Goal: Task Accomplishment & Management: Complete application form

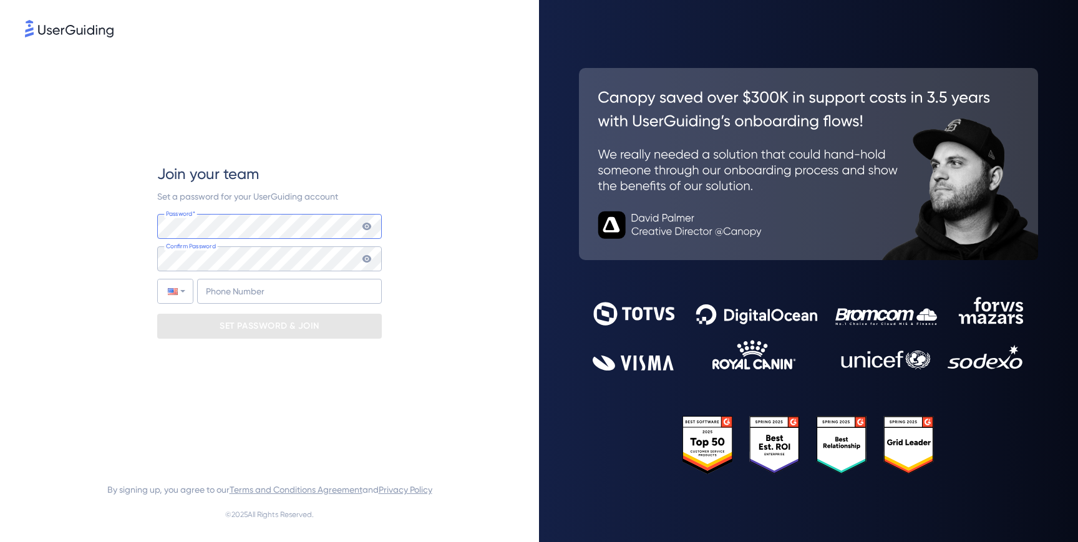
click at [0, 541] on com-1password-button at bounding box center [0, 542] width 0 height 0
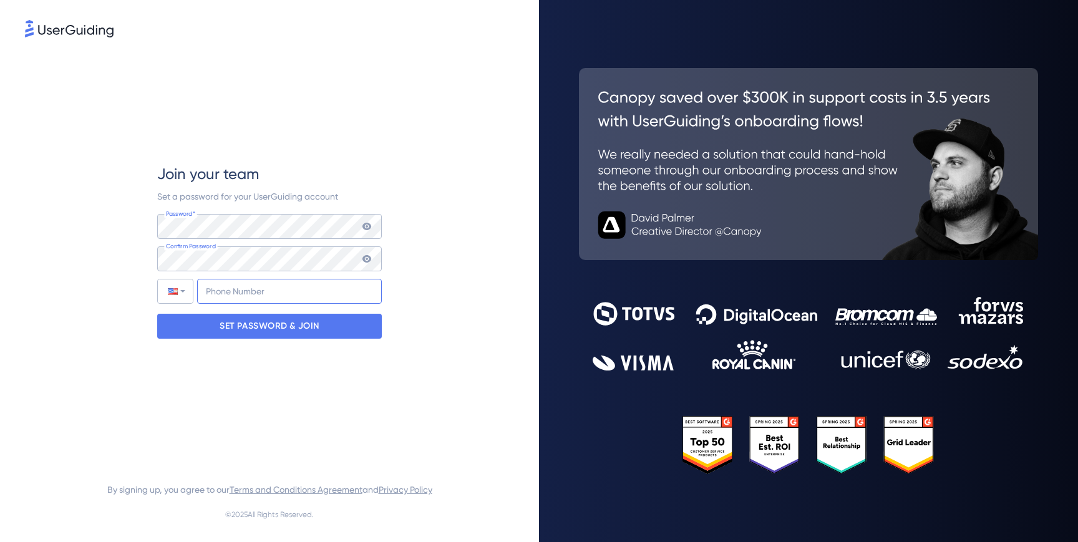
click at [271, 294] on input "+1" at bounding box center [289, 291] width 185 height 25
type input "[PHONE_NUMBER]"
click at [279, 326] on p "SET PASSWORD & JOIN" at bounding box center [270, 326] width 100 height 20
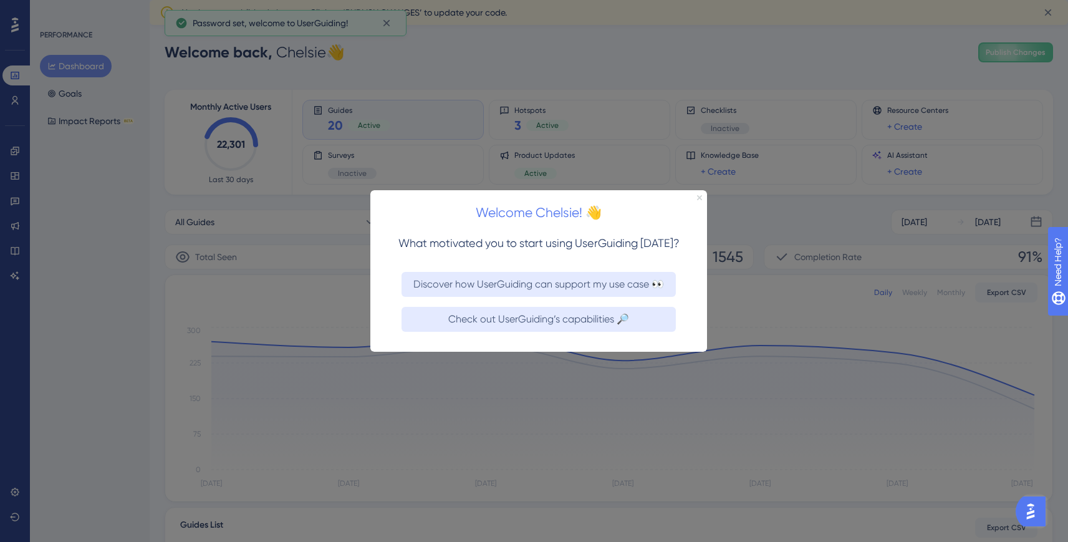
click at [698, 197] on icon "Close Preview" at bounding box center [699, 197] width 5 height 5
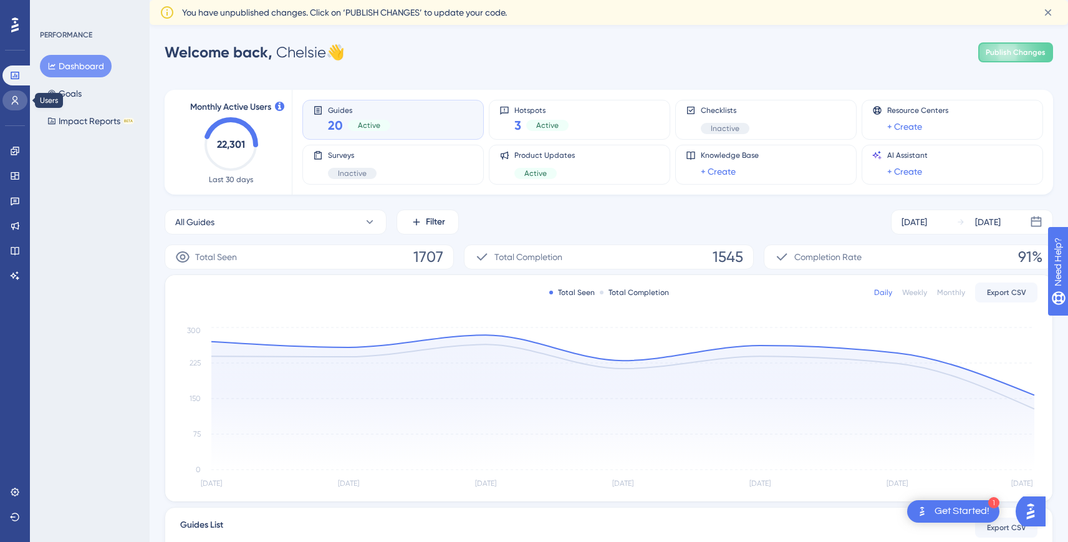
click at [17, 97] on icon at bounding box center [15, 100] width 7 height 9
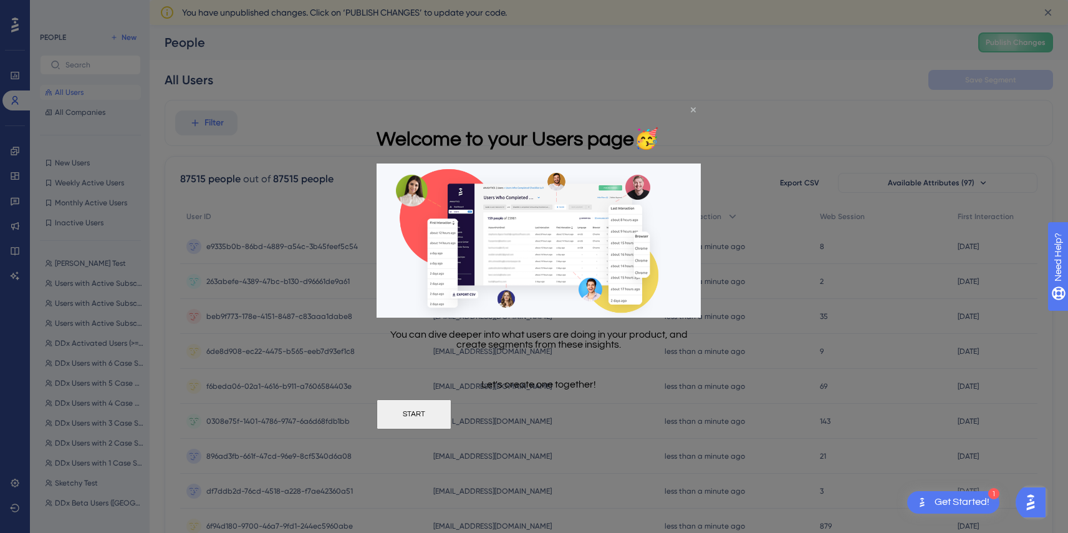
click at [693, 110] on icon "Close Preview" at bounding box center [693, 109] width 5 height 5
